Goal: Transaction & Acquisition: Purchase product/service

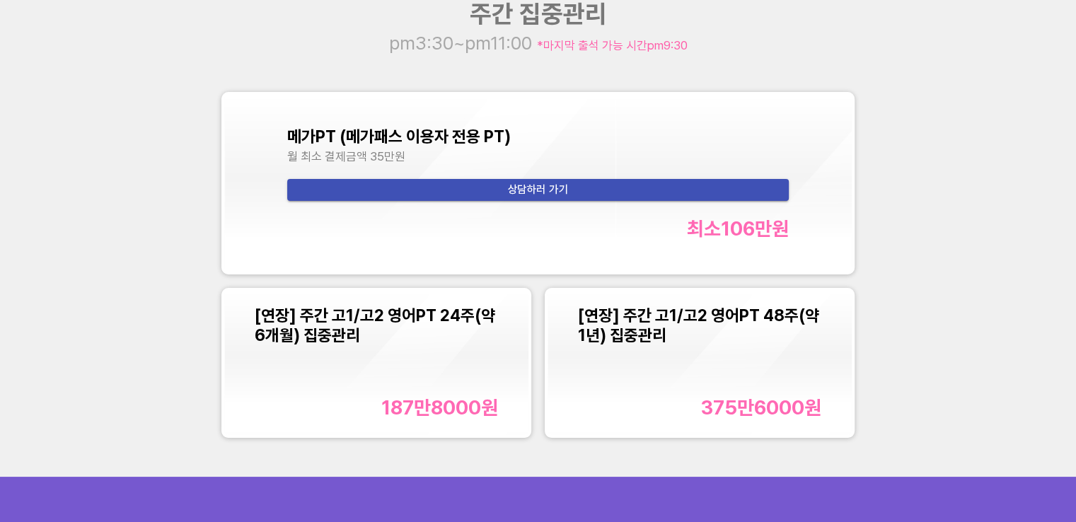
scroll to position [1468, 0]
click at [573, 190] on span "상담하러 가기" at bounding box center [538, 190] width 479 height 19
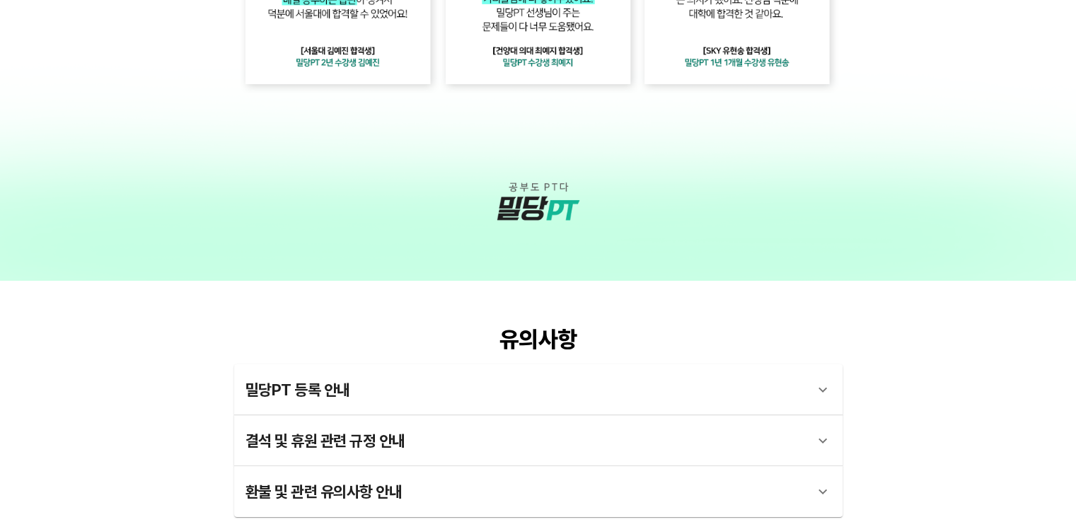
scroll to position [3237, 0]
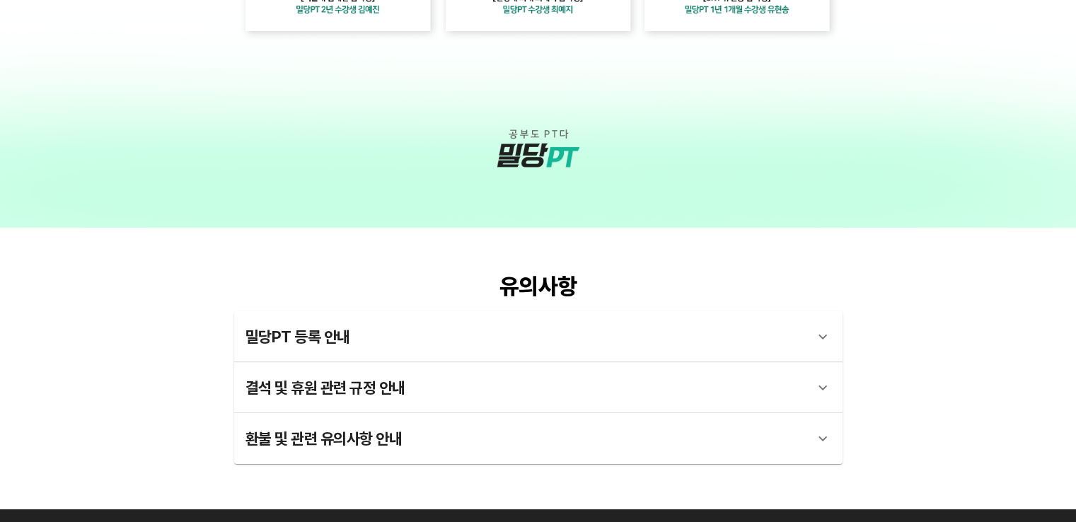
click at [821, 340] on icon at bounding box center [822, 336] width 17 height 17
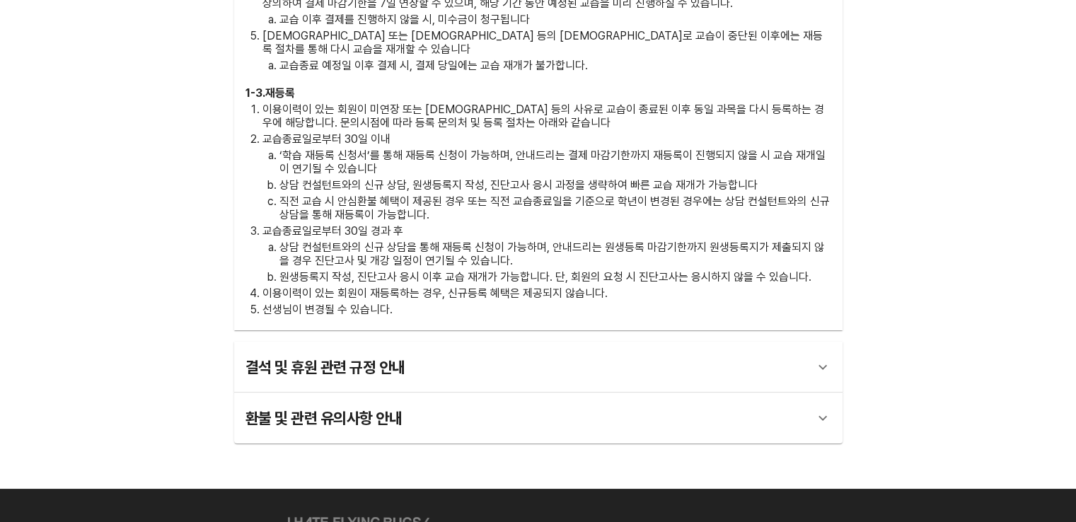
scroll to position [3873, 0]
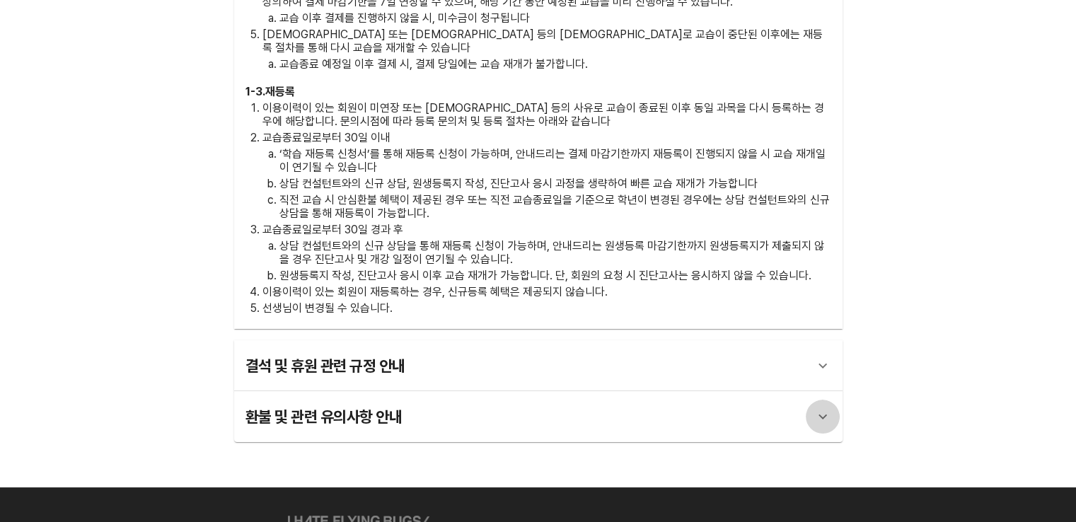
click at [823, 408] on icon at bounding box center [822, 416] width 17 height 17
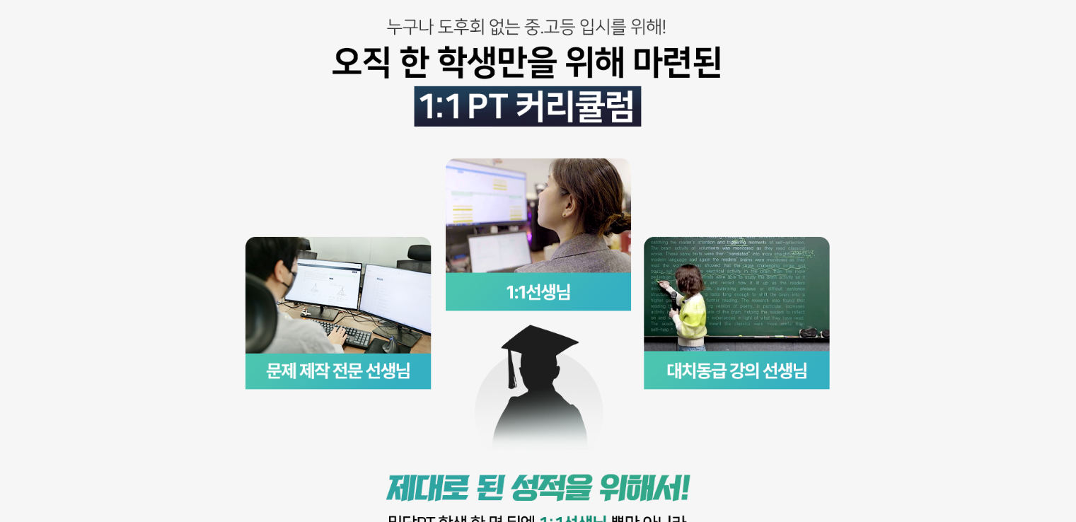
scroll to position [0, 0]
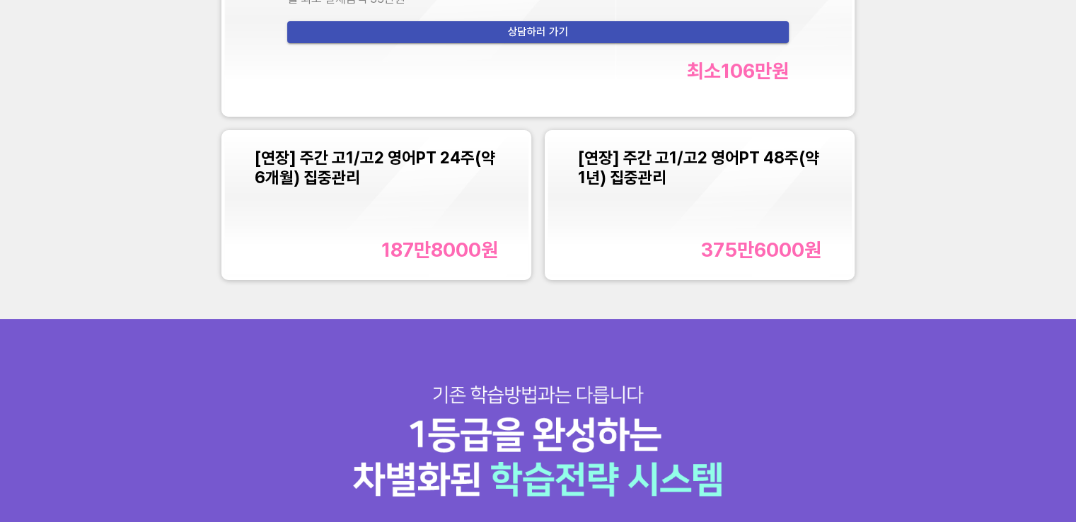
scroll to position [1627, 0]
click at [398, 227] on div "[연장] 주간 고1/고2 영어PT 24주(약 6개월) 집중관리 187만8000 원" at bounding box center [376, 204] width 243 height 114
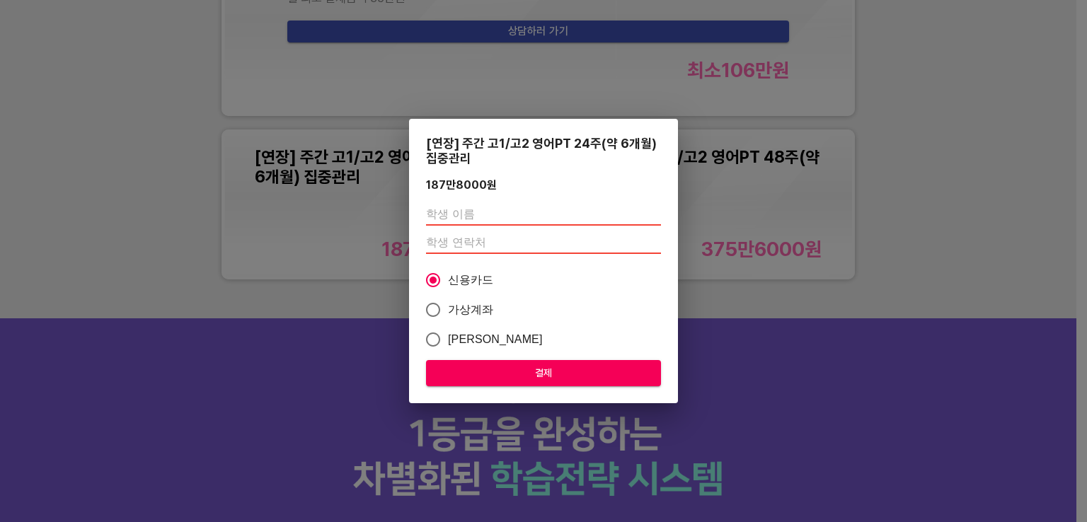
click at [436, 210] on input "text" at bounding box center [543, 214] width 235 height 23
type input "a"
type input "[PERSON_NAME]"
click at [485, 243] on input "number" at bounding box center [543, 242] width 235 height 23
click at [517, 244] on input "01047590366" at bounding box center [543, 242] width 235 height 23
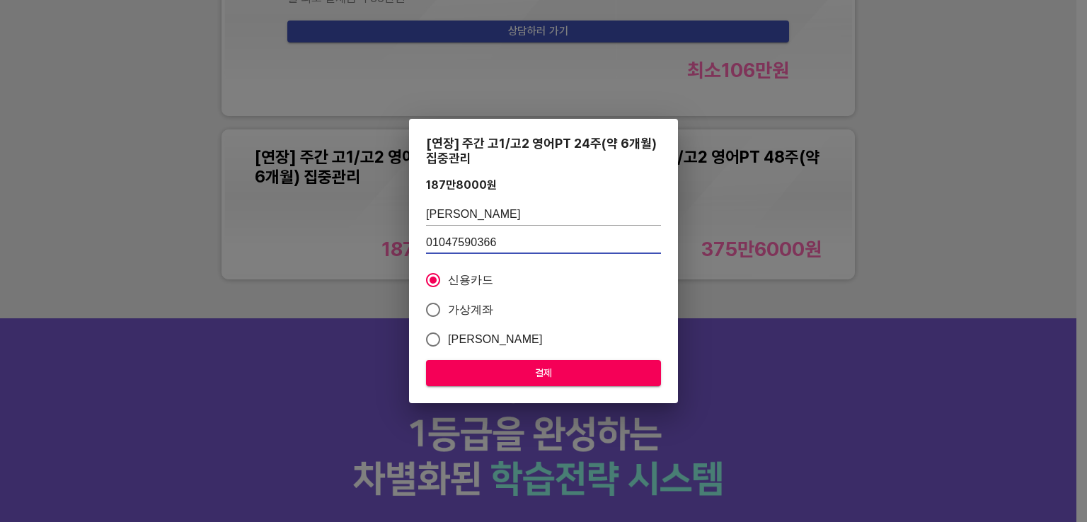
type input "01047590366"
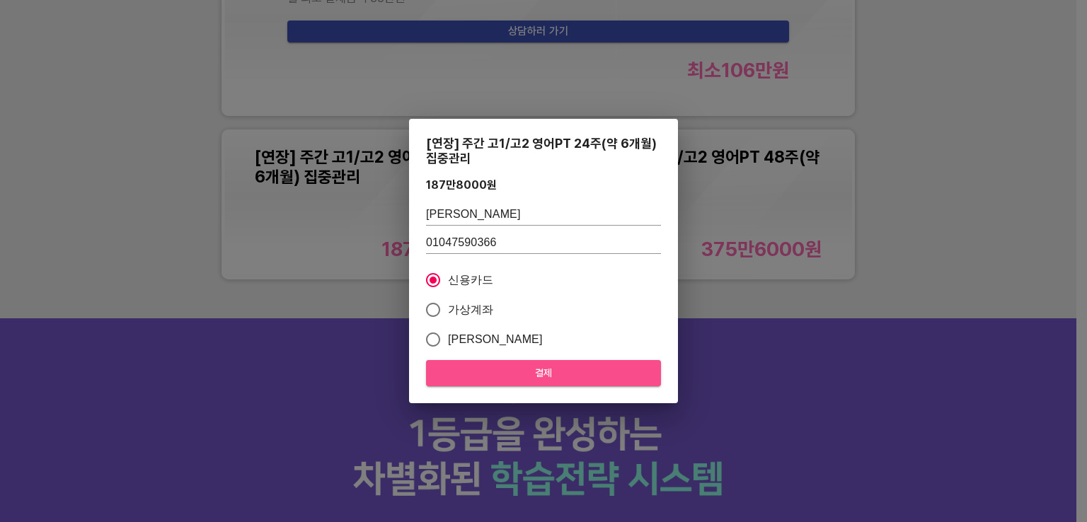
click at [524, 374] on span "결제" at bounding box center [543, 373] width 212 height 18
